Goal: Communication & Community: Answer question/provide support

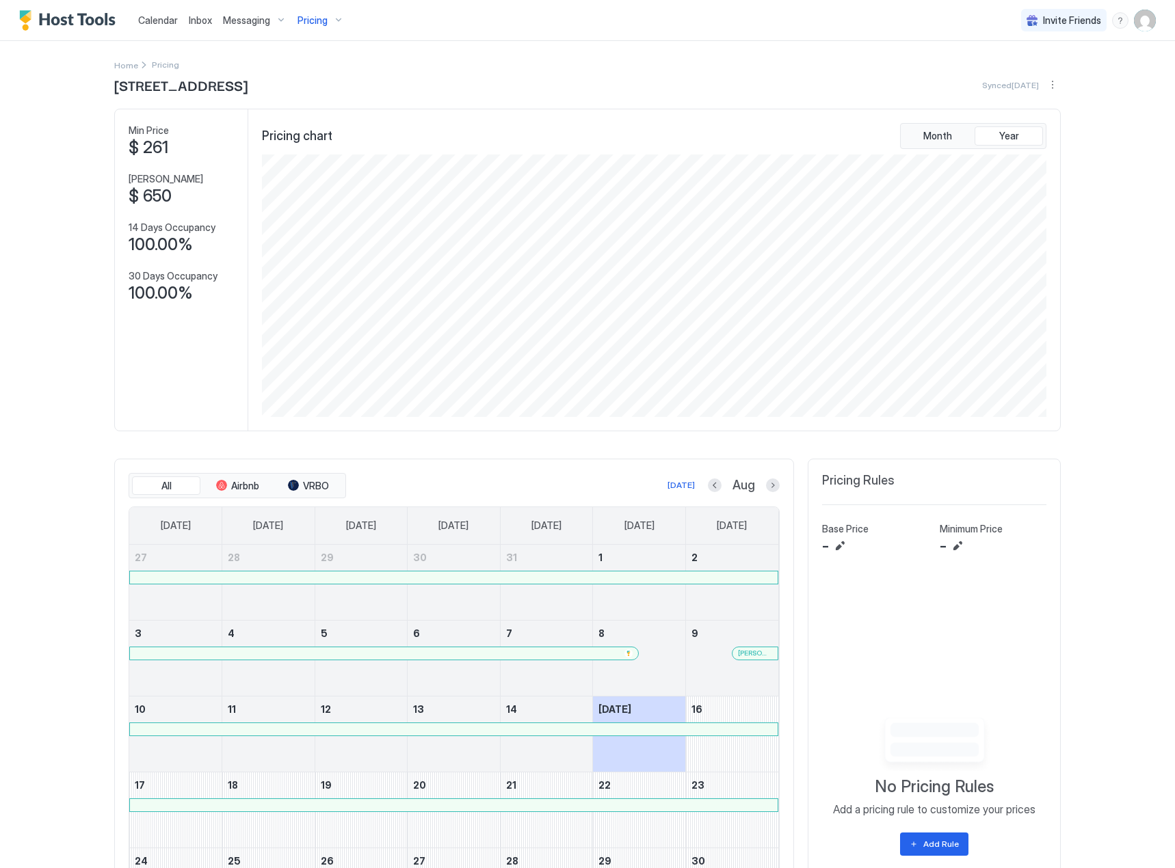
scroll to position [263, 787]
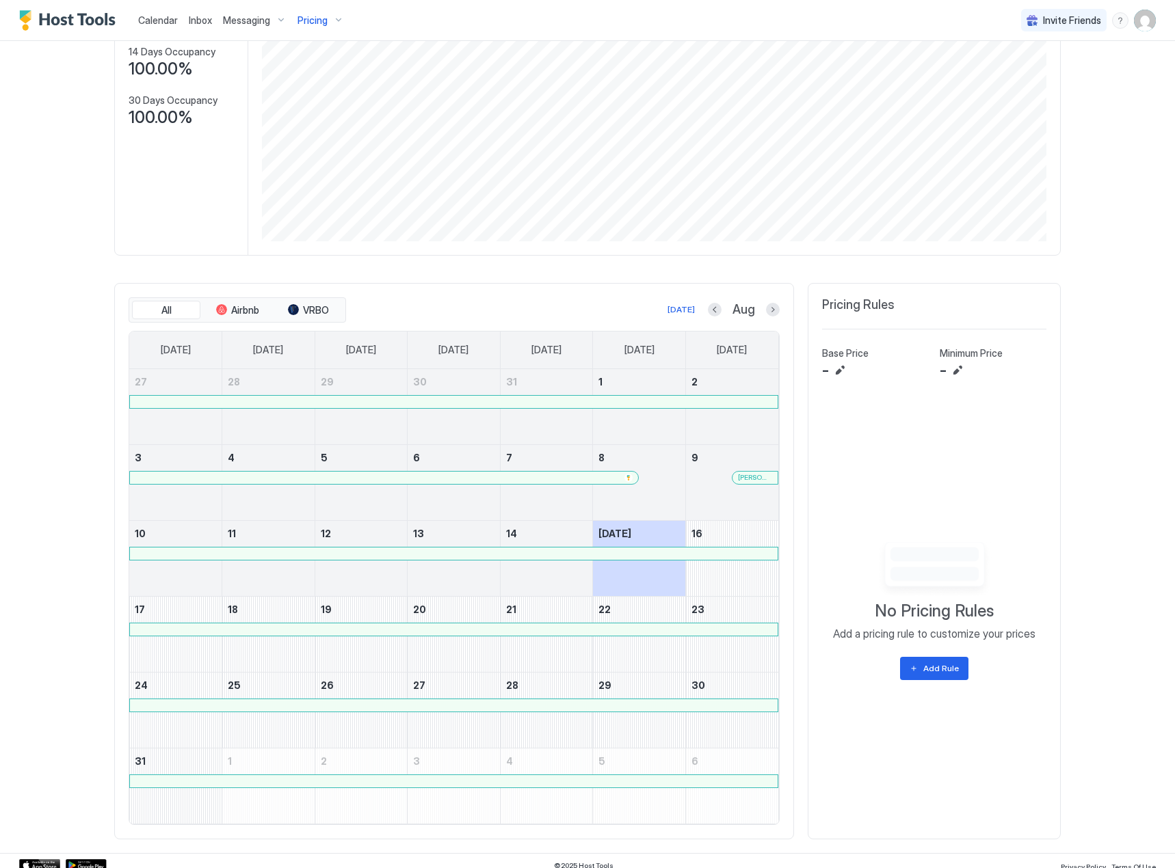
click at [191, 23] on span "Inbox" at bounding box center [200, 20] width 23 height 12
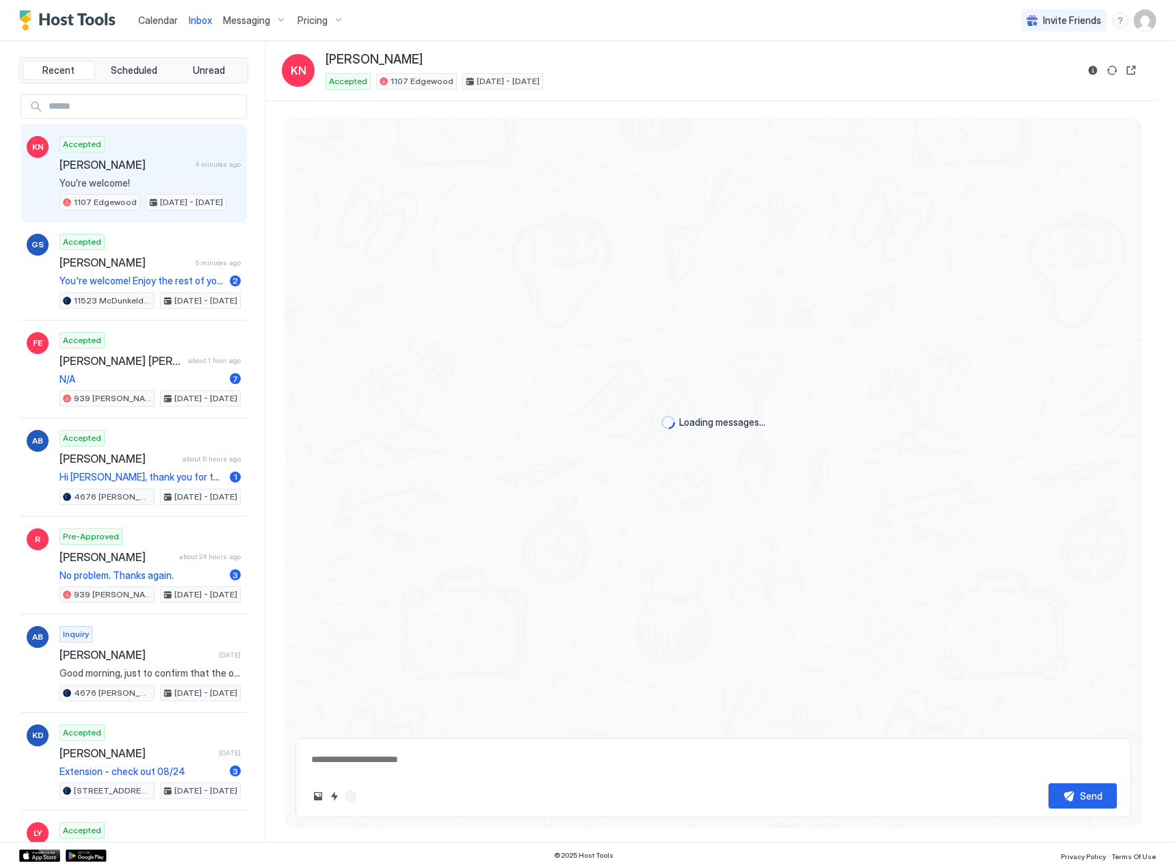
scroll to position [576, 0]
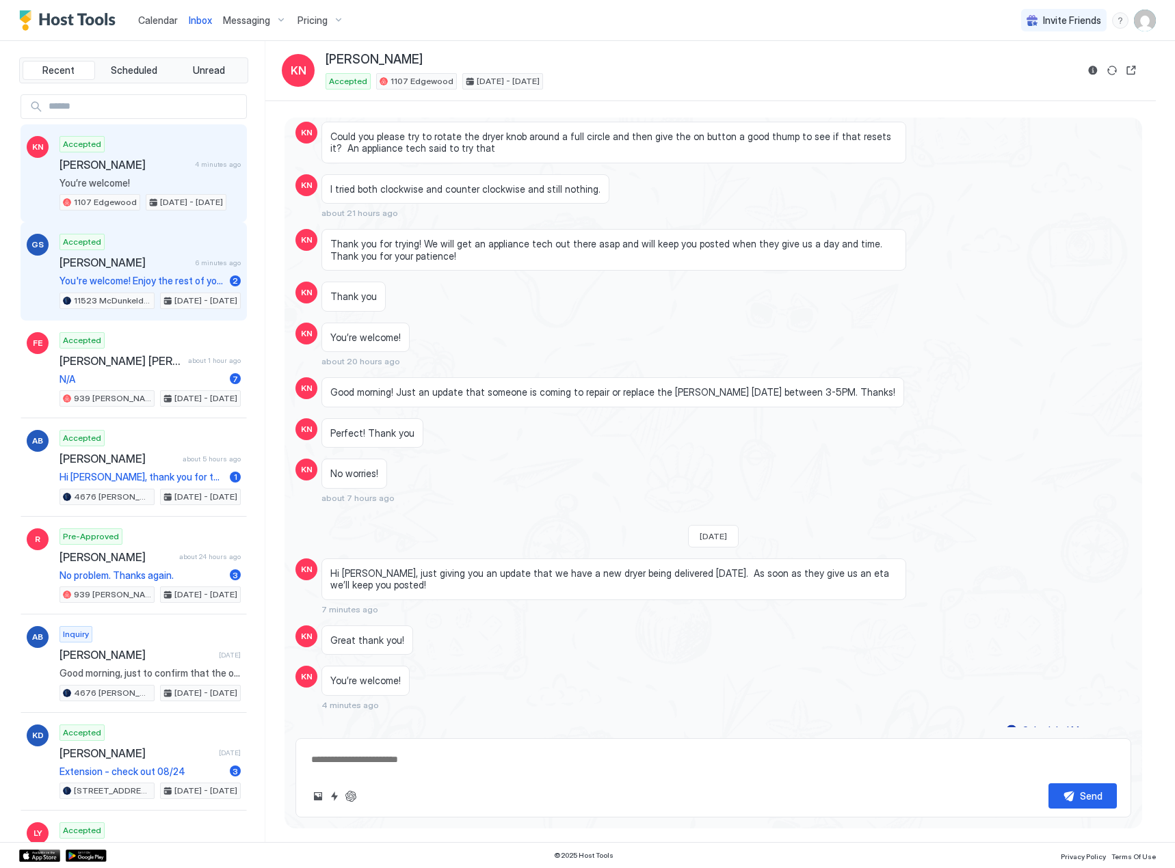
click at [103, 278] on span "You're welcome! Enjoy the rest of your stay!" at bounding box center [141, 281] width 165 height 12
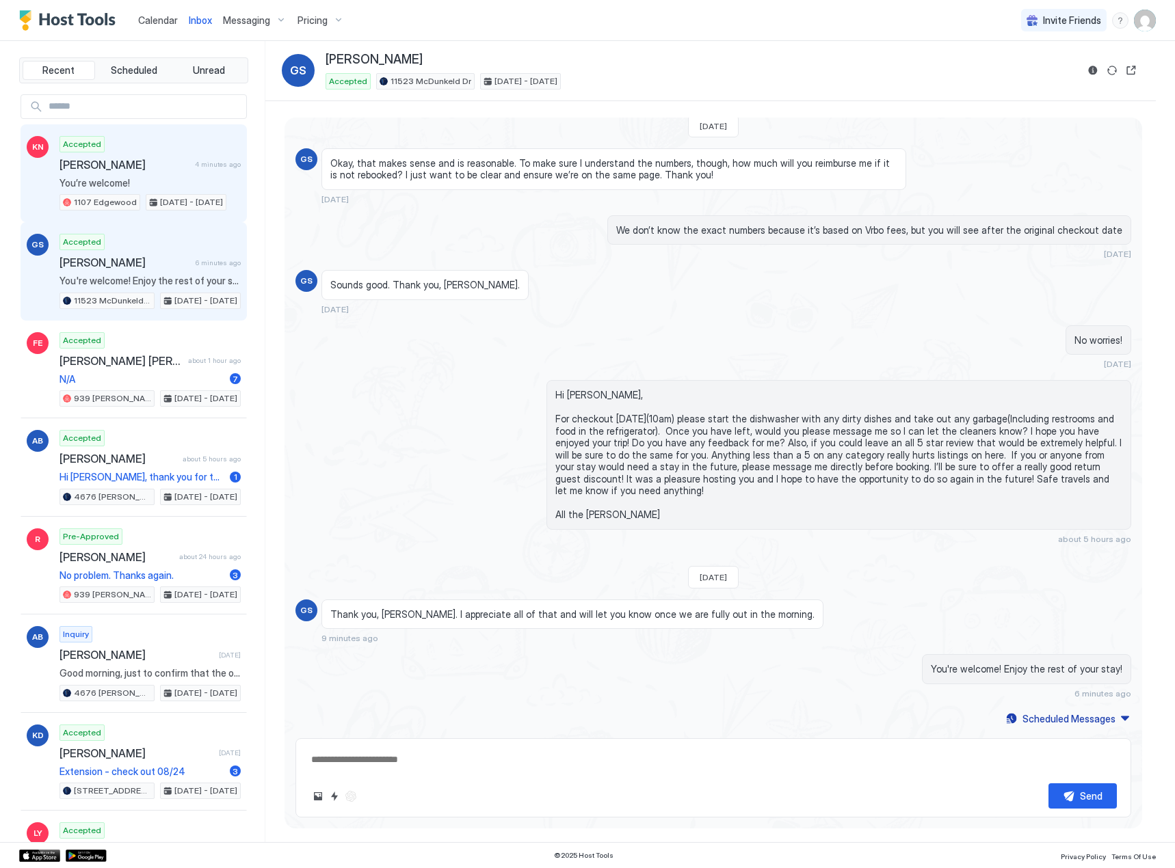
click at [121, 175] on div "Accepted [PERSON_NAME] 4 minutes ago You’re welcome! 1107 Edgewood [DATE] - [DA…" at bounding box center [149, 173] width 181 height 75
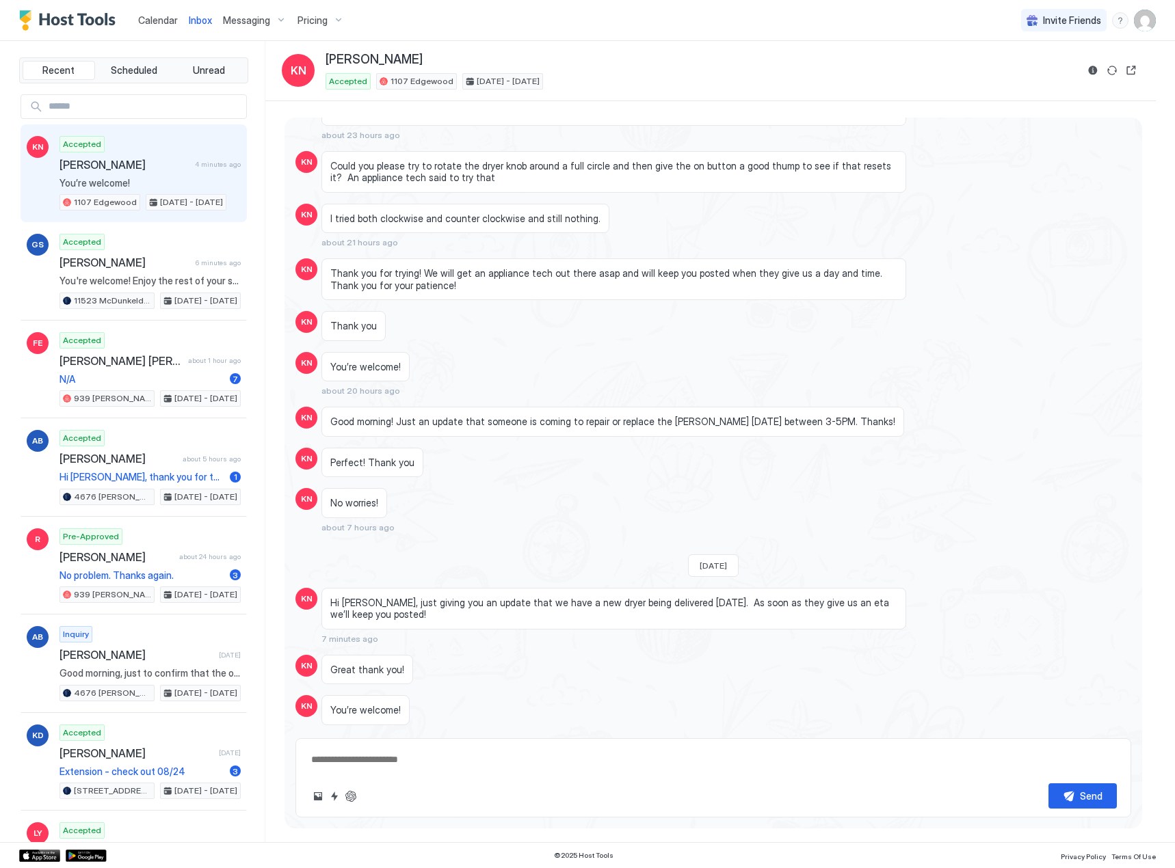
scroll to position [576, 0]
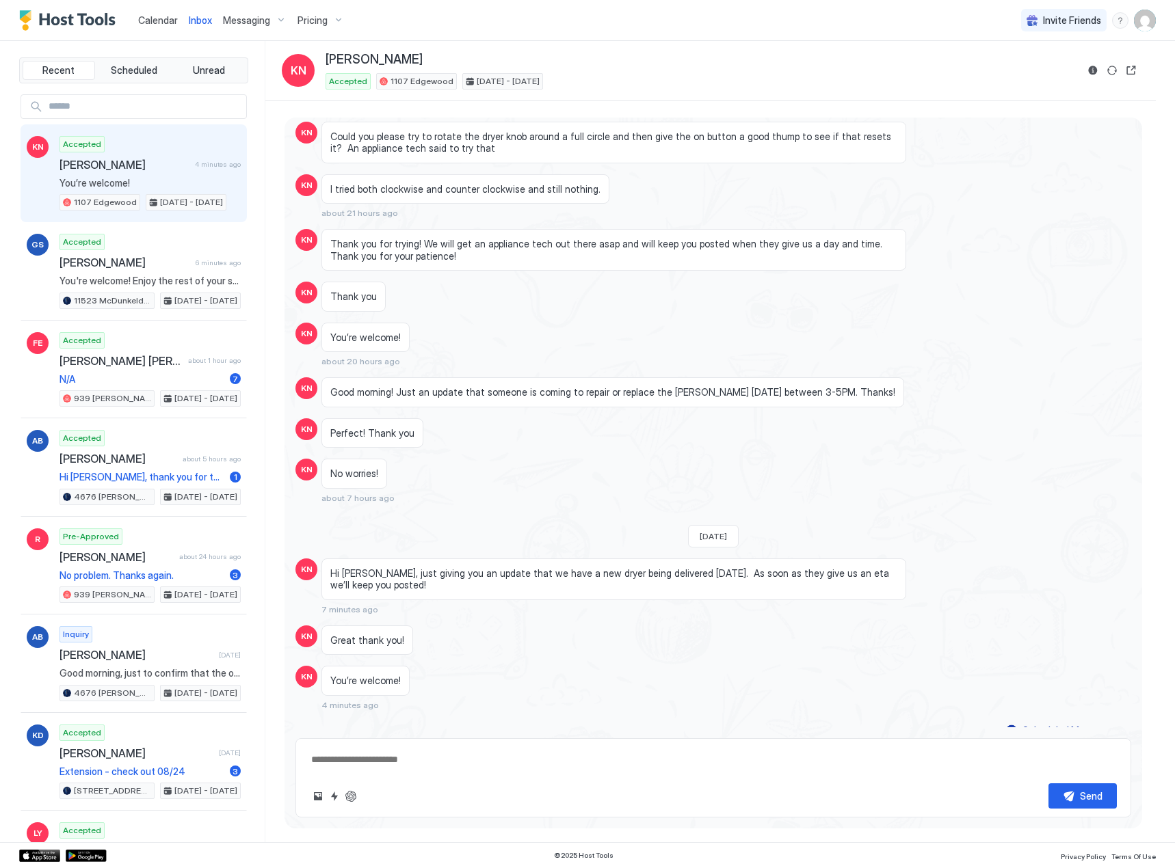
type textarea "*"
